Goal: Information Seeking & Learning: Learn about a topic

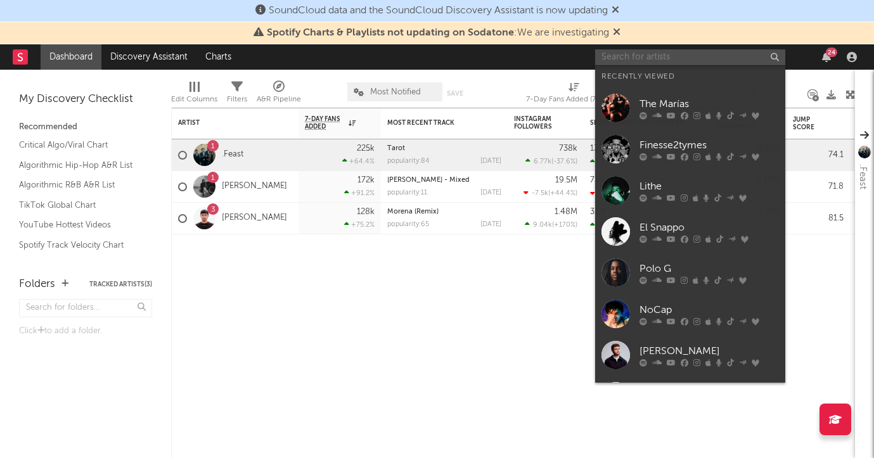
click at [674, 62] on input "text" at bounding box center [690, 57] width 190 height 16
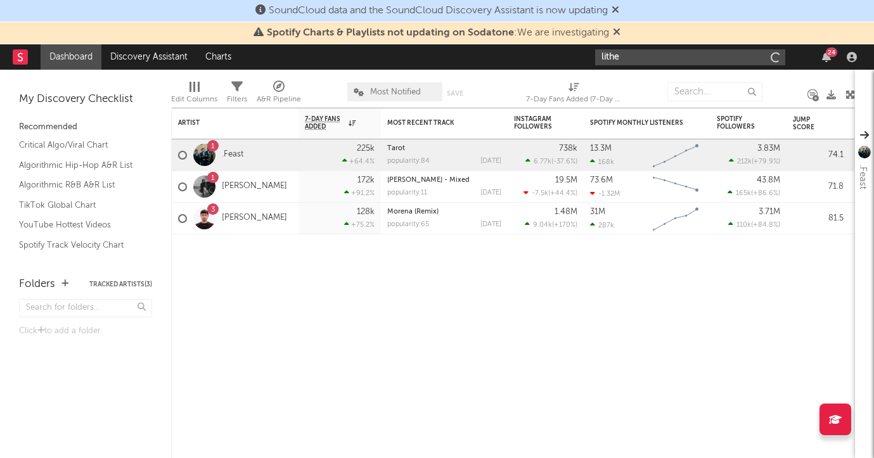
type input "lithe"
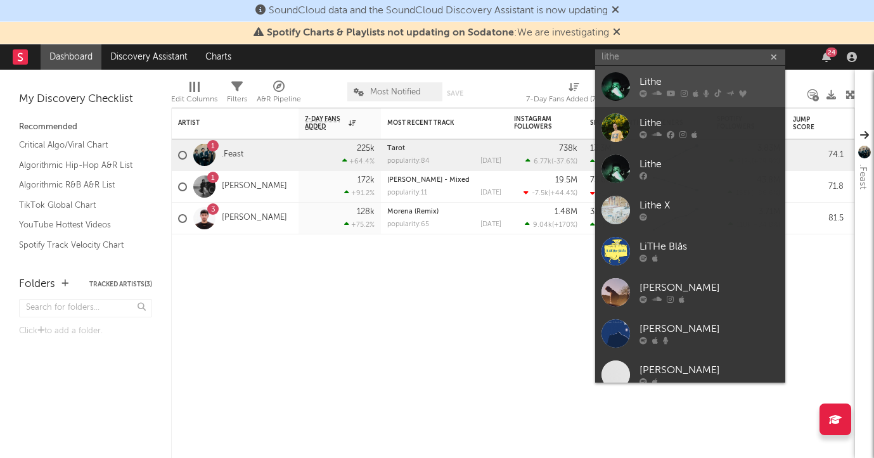
click at [706, 81] on div "Lithe" at bounding box center [708, 82] width 139 height 15
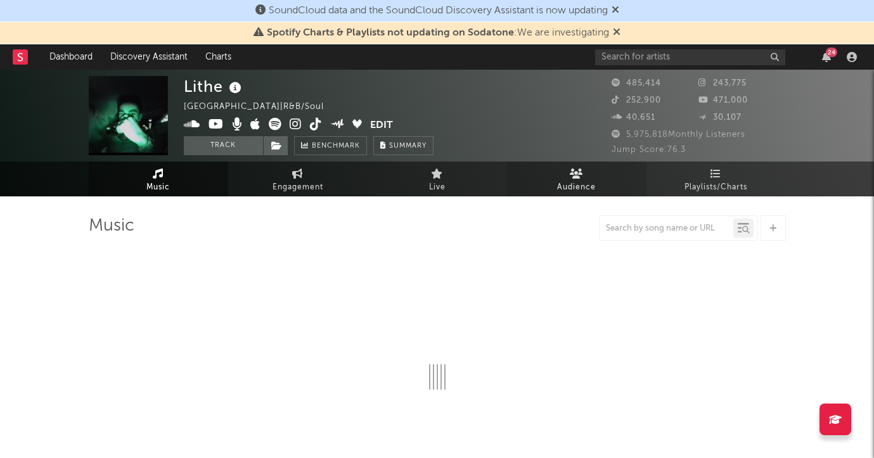
select select "6m"
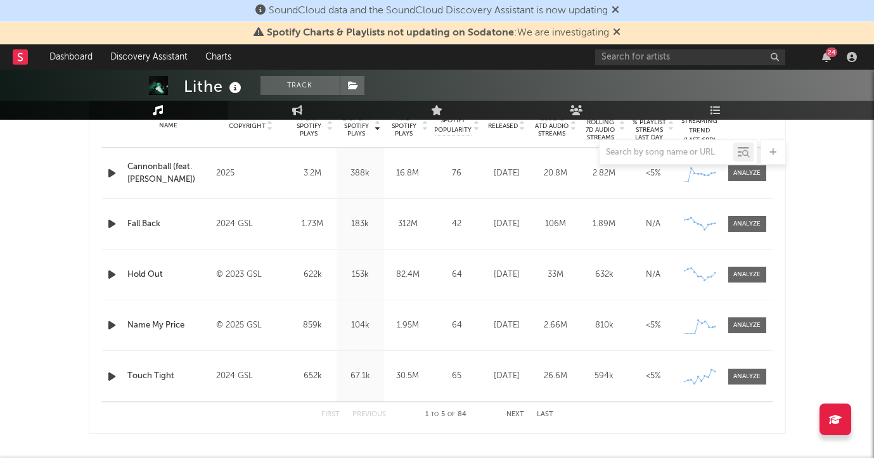
scroll to position [522, 0]
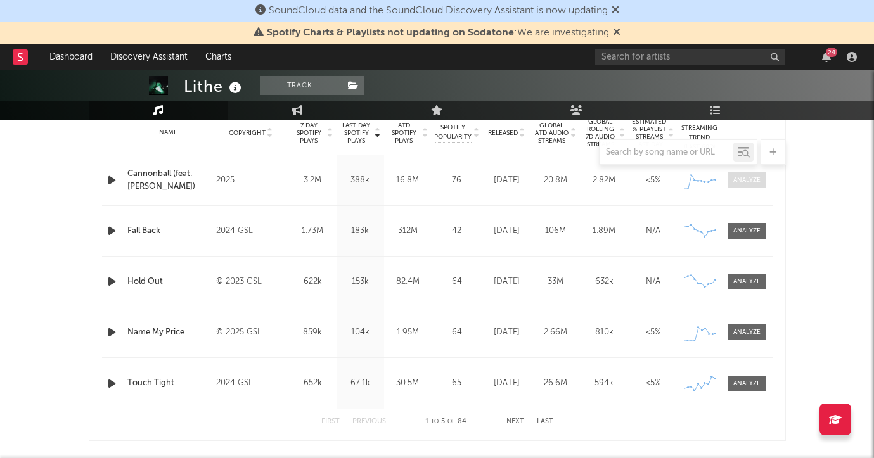
click at [741, 176] on div at bounding box center [746, 181] width 27 height 10
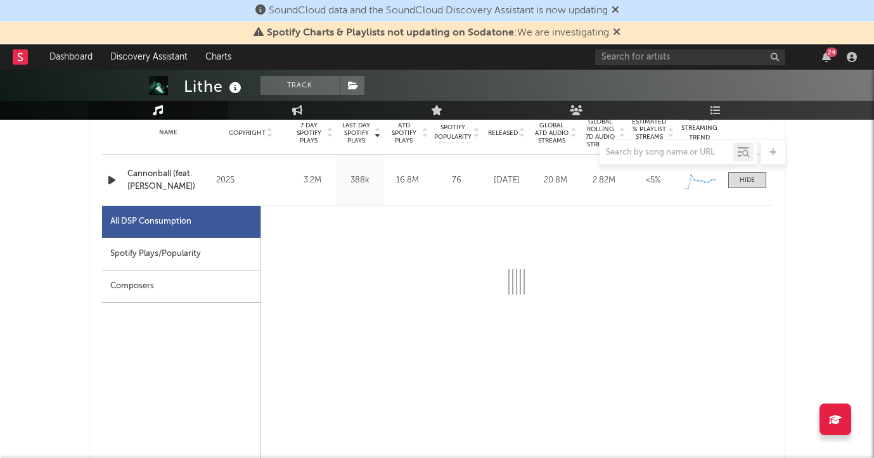
select select "1w"
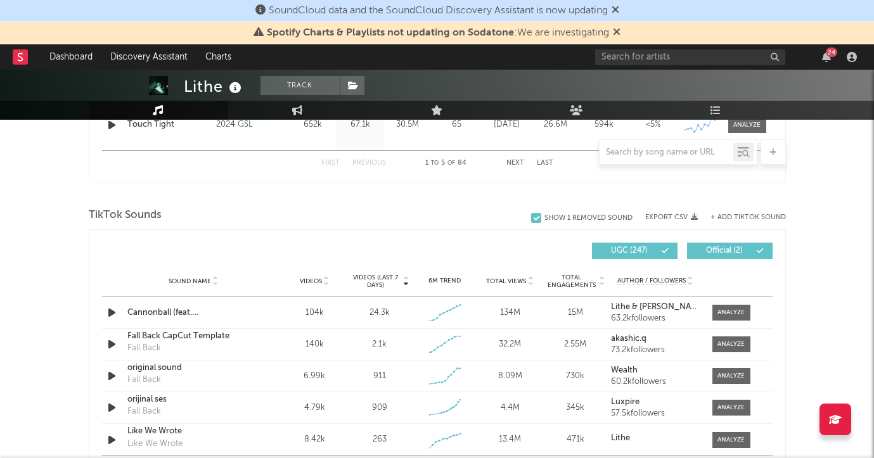
scroll to position [1410, 0]
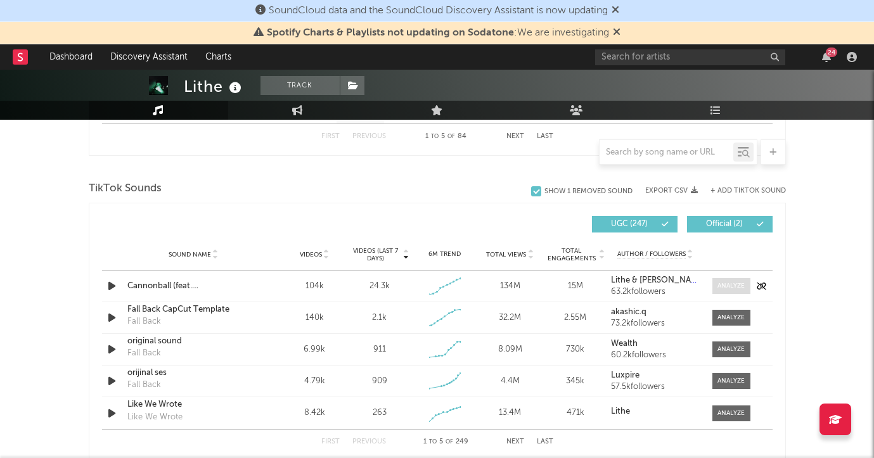
click at [725, 288] on div at bounding box center [730, 286] width 27 height 10
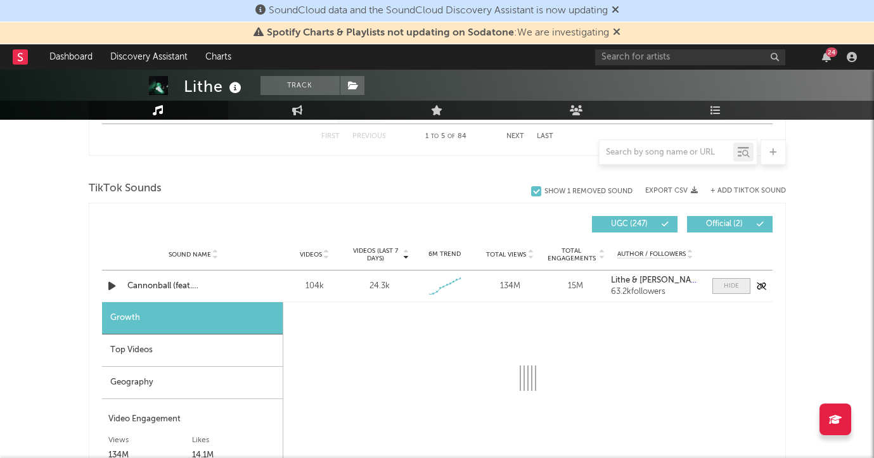
select select "1w"
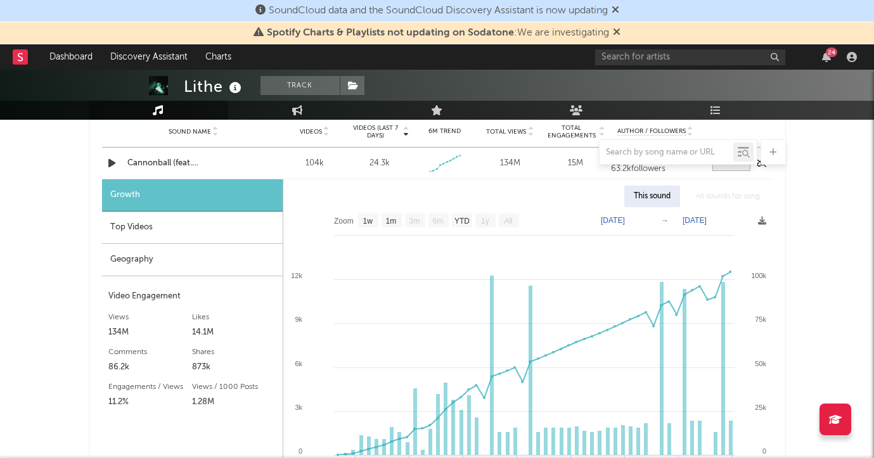
scroll to position [1539, 0]
